Goal: Check status: Check status

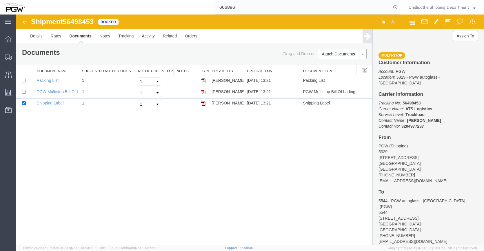
click at [270, 9] on input "666896" at bounding box center [303, 7] width 176 height 14
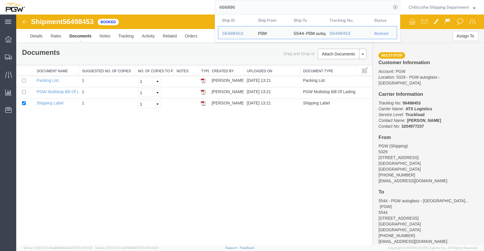
click at [270, 9] on input "666896" at bounding box center [303, 7] width 176 height 14
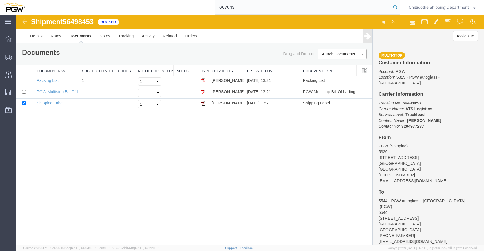
type input "667043"
click at [392, 7] on icon at bounding box center [395, 7] width 8 height 8
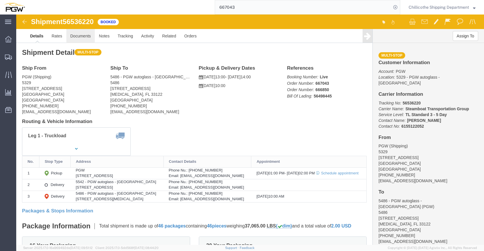
click link "Documents"
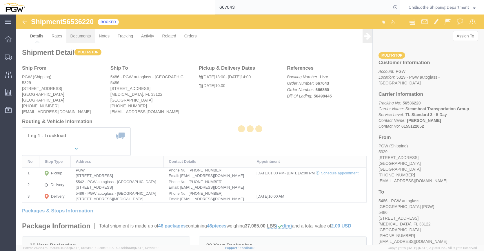
click at [76, 35] on div at bounding box center [250, 129] width 468 height 230
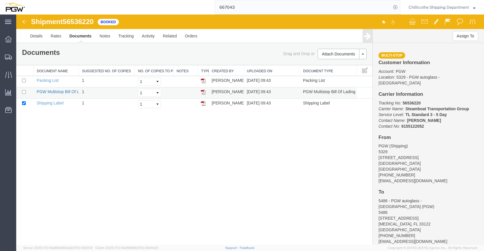
click at [65, 90] on link "PGW Multistop Bill Of Lading" at bounding box center [63, 91] width 52 height 5
click at [65, 91] on link "PGW Multistop Bill Of Lading" at bounding box center [63, 91] width 52 height 5
